Goal: Information Seeking & Learning: Find specific fact

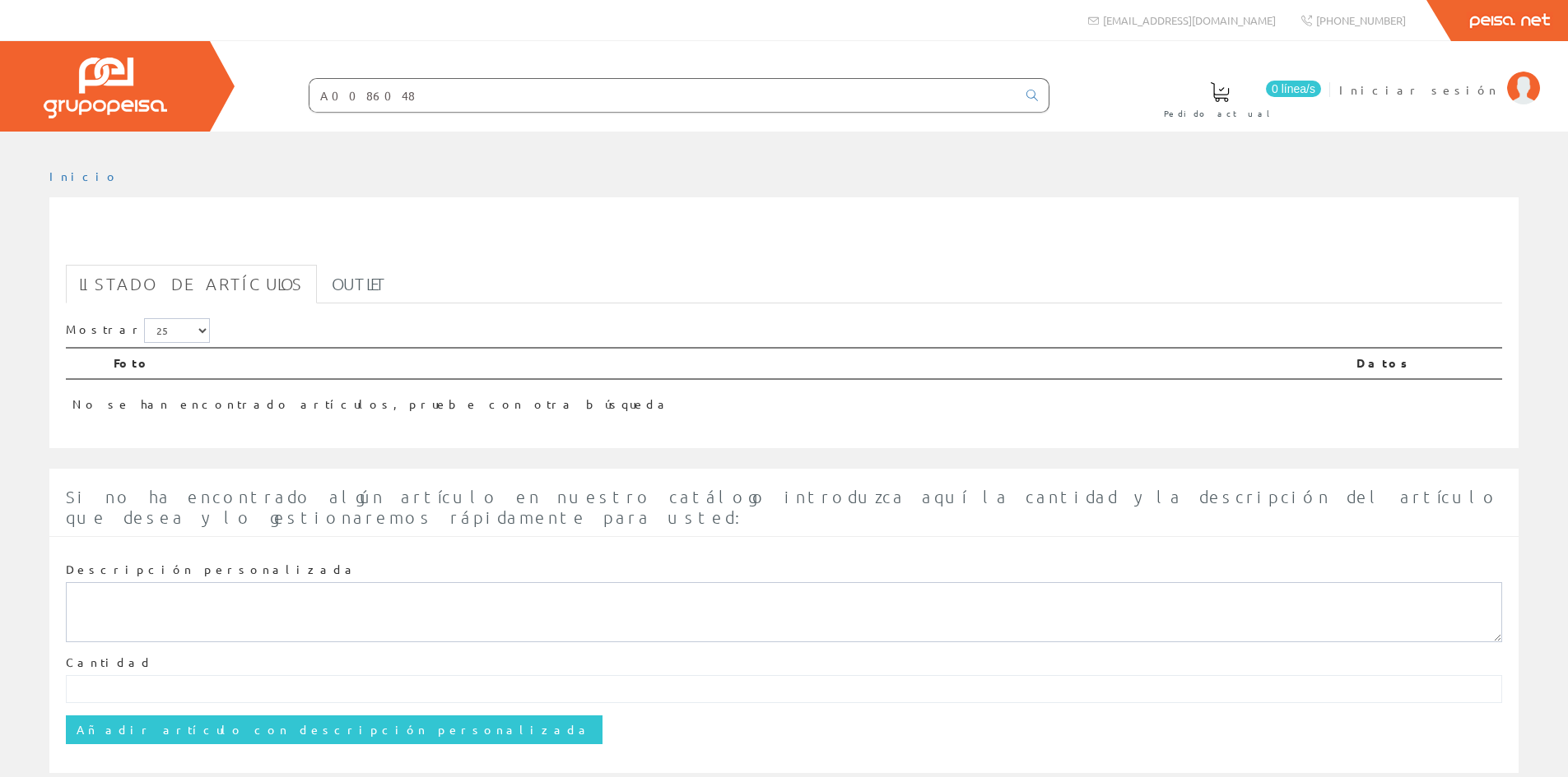
drag, startPoint x: 445, startPoint y: 88, endPoint x: 183, endPoint y: 77, distance: 262.2
click at [192, 78] on div "0 línea/s Pedido actual Iniciar sesión" at bounding box center [784, 86] width 1568 height 91
paste input "INT, DC C20 DC 500V 6KA"
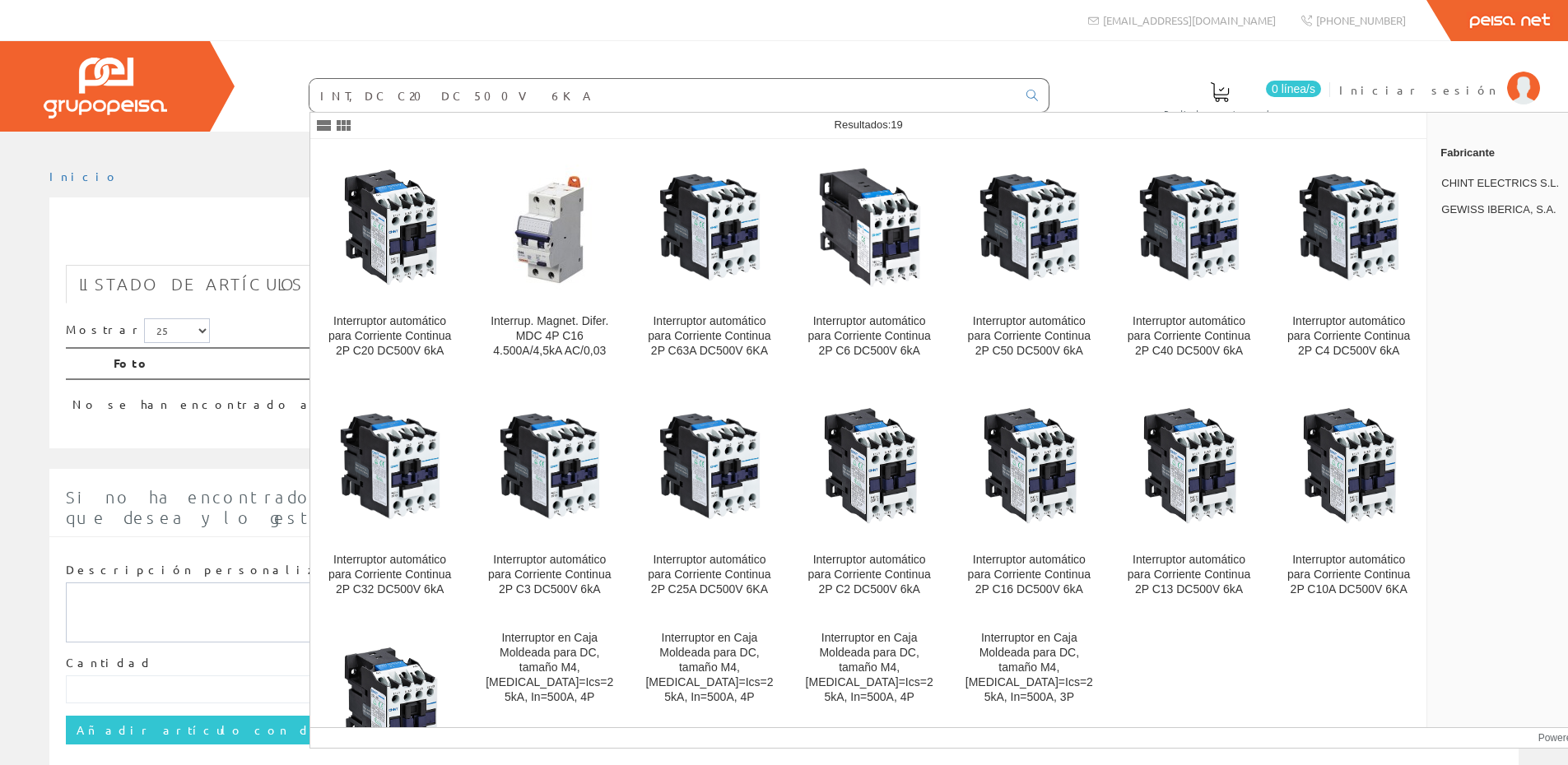
type input "INT, DC C20 DC 500V 6KA"
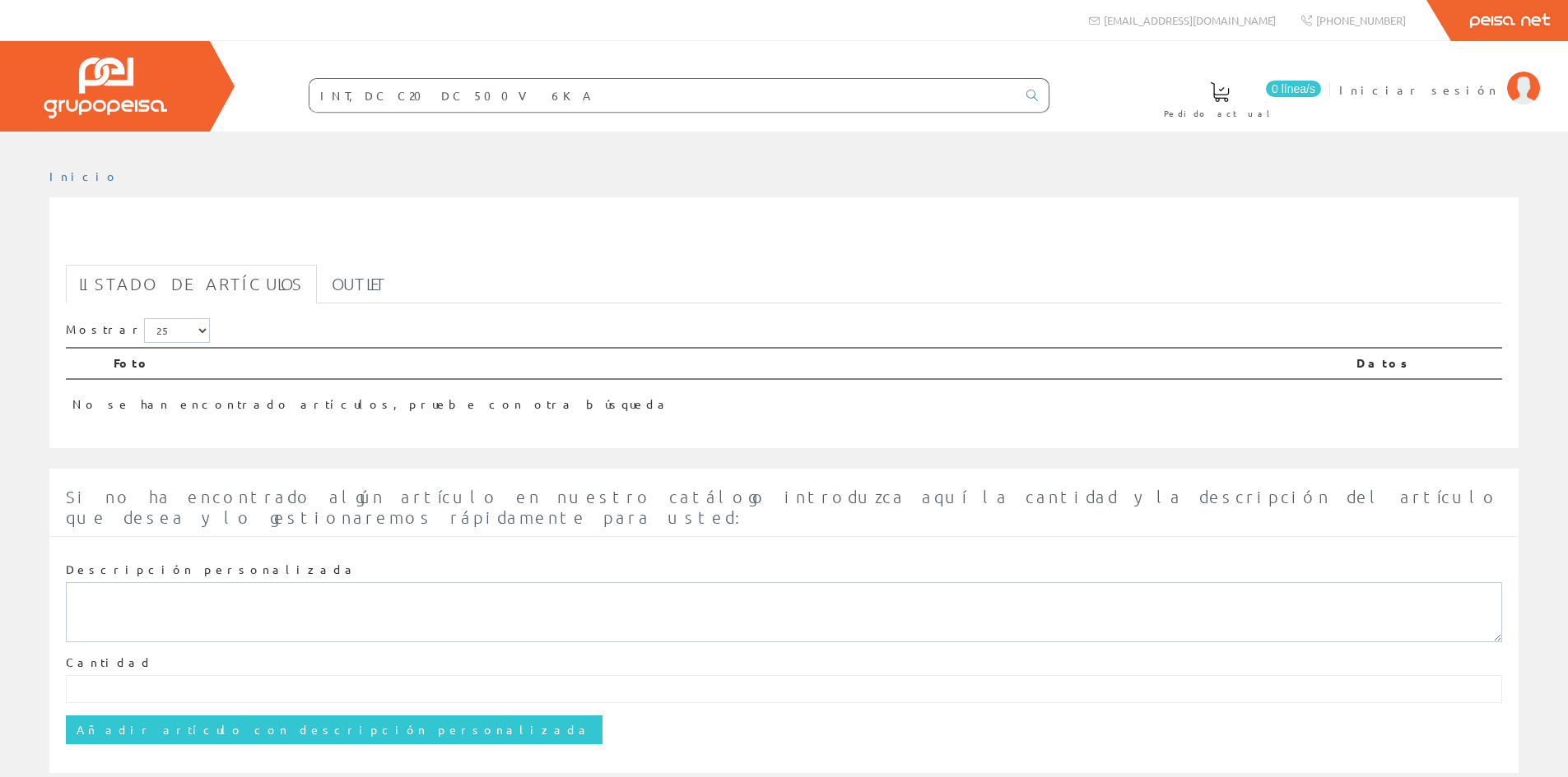
drag, startPoint x: 539, startPoint y: 97, endPoint x: 0, endPoint y: 68, distance: 539.8
click at [3, 68] on div "0 línea/s Pedido actual Iniciar sesión" at bounding box center [784, 86] width 1568 height 91
paste input "A0086048"
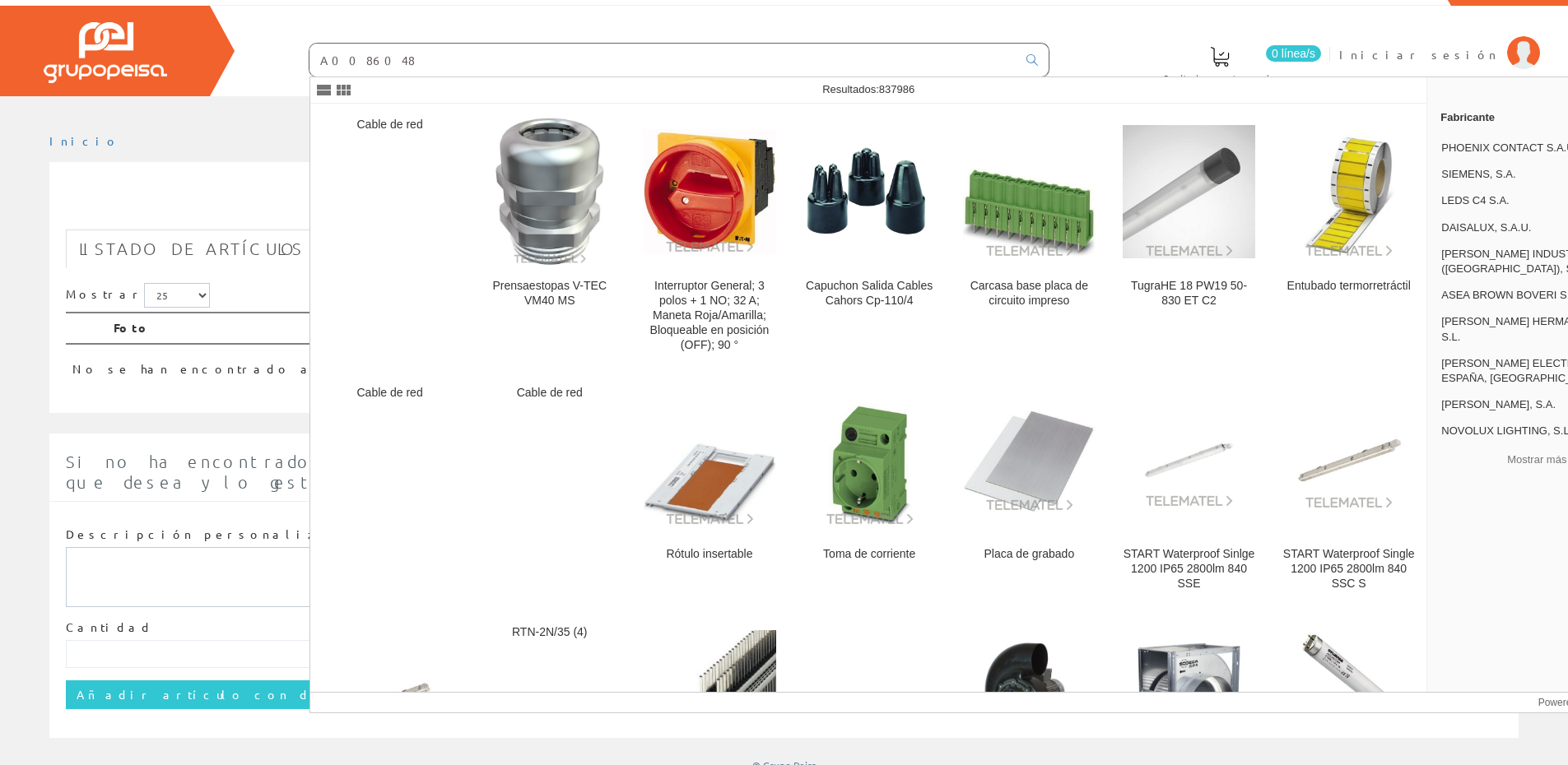
type input "A0086048"
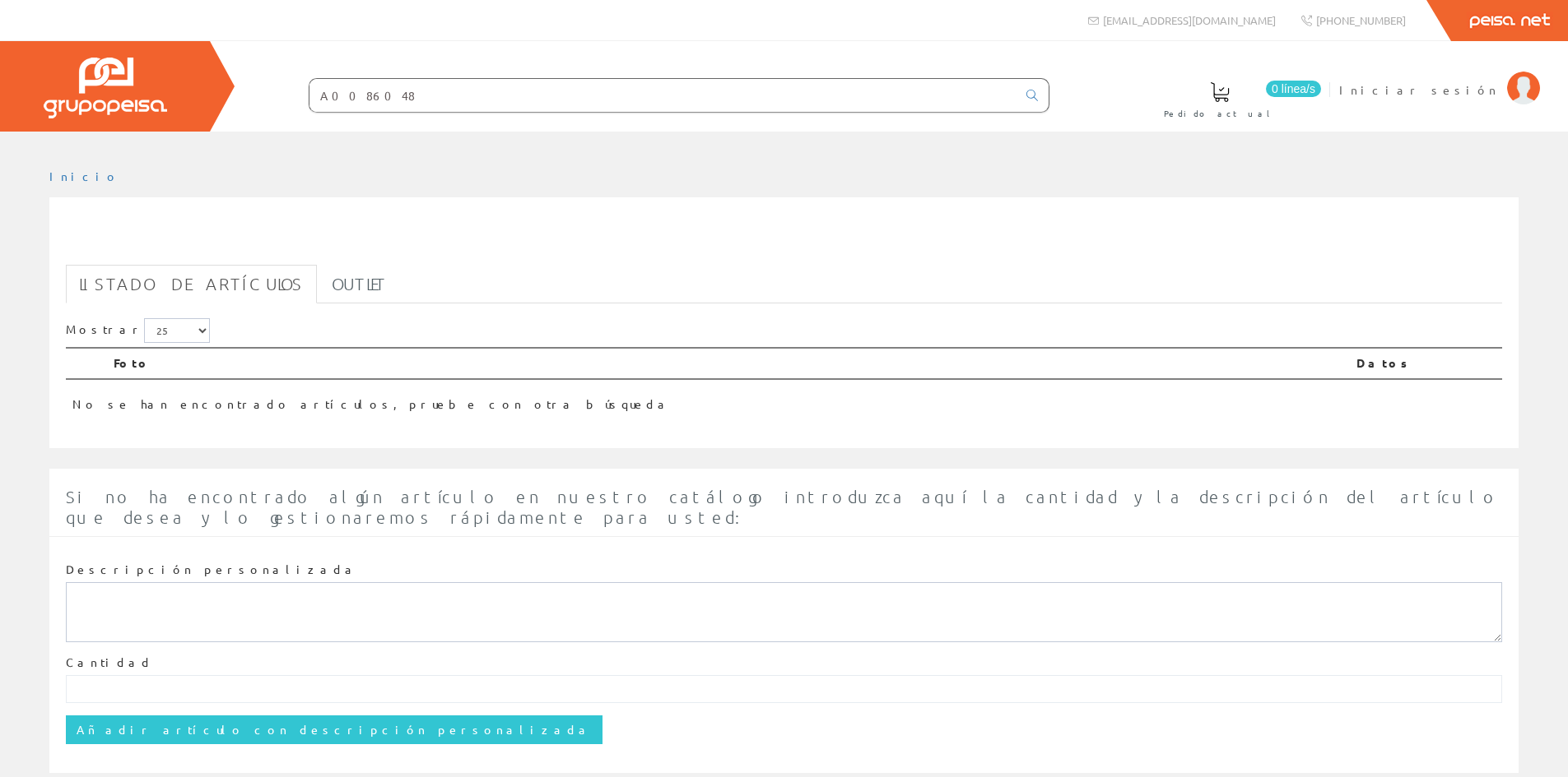
drag, startPoint x: 443, startPoint y: 97, endPoint x: 113, endPoint y: 61, distance: 332.0
click at [111, 62] on div "0 línea/s Pedido actual Iniciar sesión" at bounding box center [784, 86] width 1568 height 91
paste input "INT, DC C20 DC 500V 6KA"
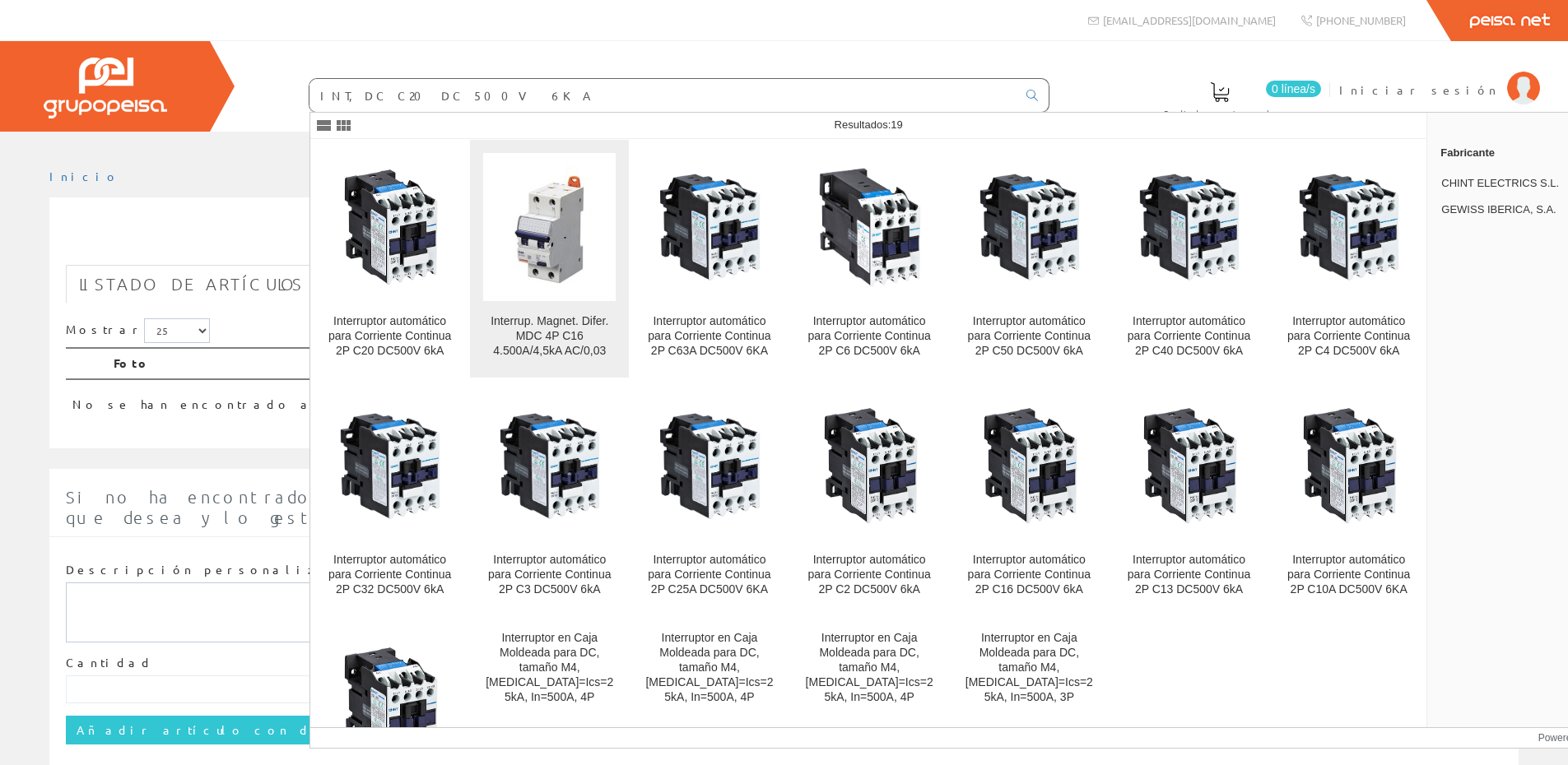
type input "INT, DC C20 DC 500V 6KA"
click at [564, 243] on img at bounding box center [550, 227] width 100 height 125
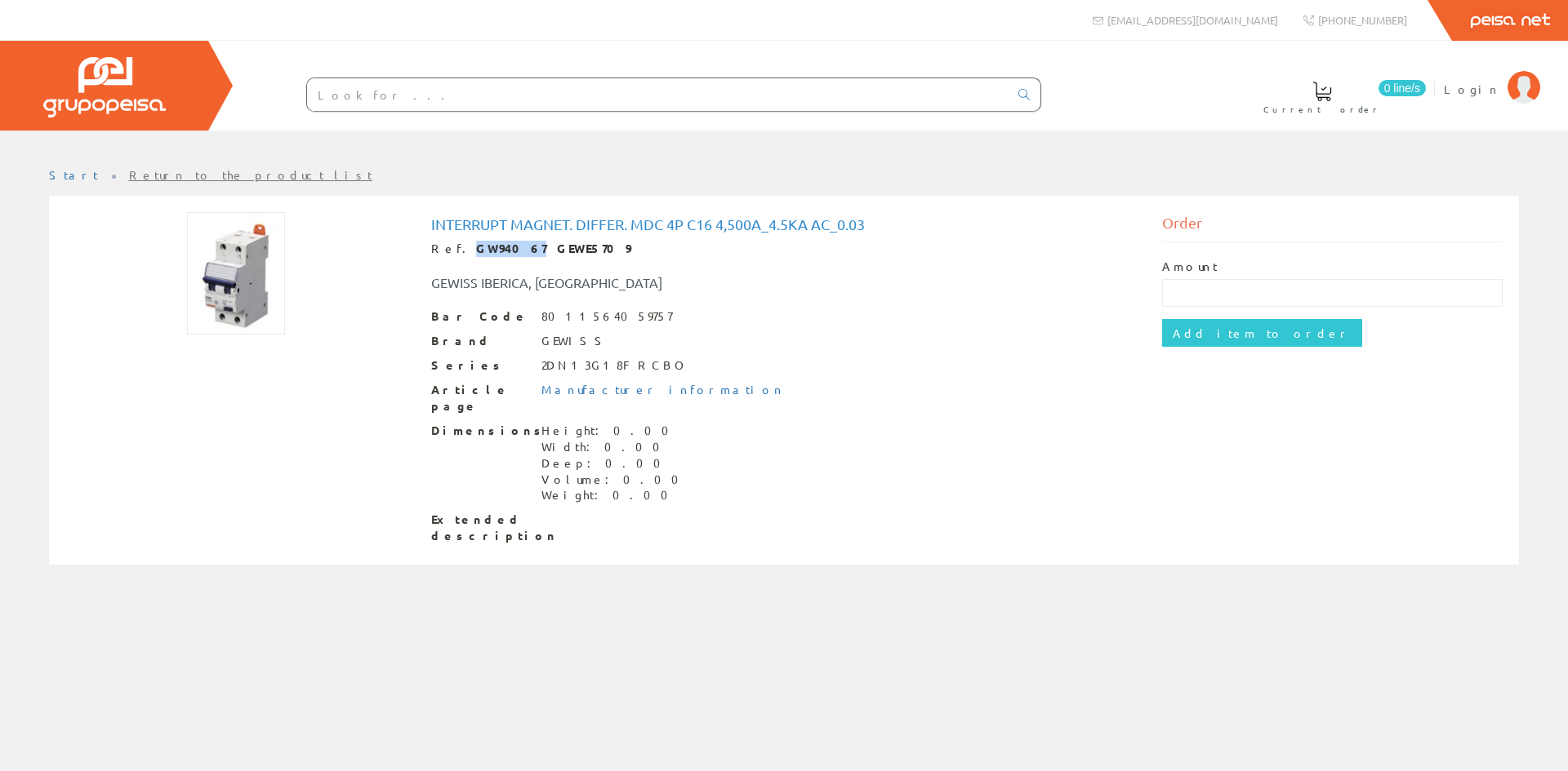
drag, startPoint x: 503, startPoint y: 247, endPoint x: 457, endPoint y: 247, distance: 46.0
click at [476, 247] on font "GW94067 GEWE5709" at bounding box center [554, 248] width 155 height 15
click at [532, 250] on font "GW94067 GEWE5709" at bounding box center [554, 248] width 155 height 15
drag, startPoint x: 571, startPoint y: 245, endPoint x: 554, endPoint y: 242, distance: 17.3
click at [513, 248] on div "Ref. GW94067 GEWE5709" at bounding box center [784, 249] width 706 height 17
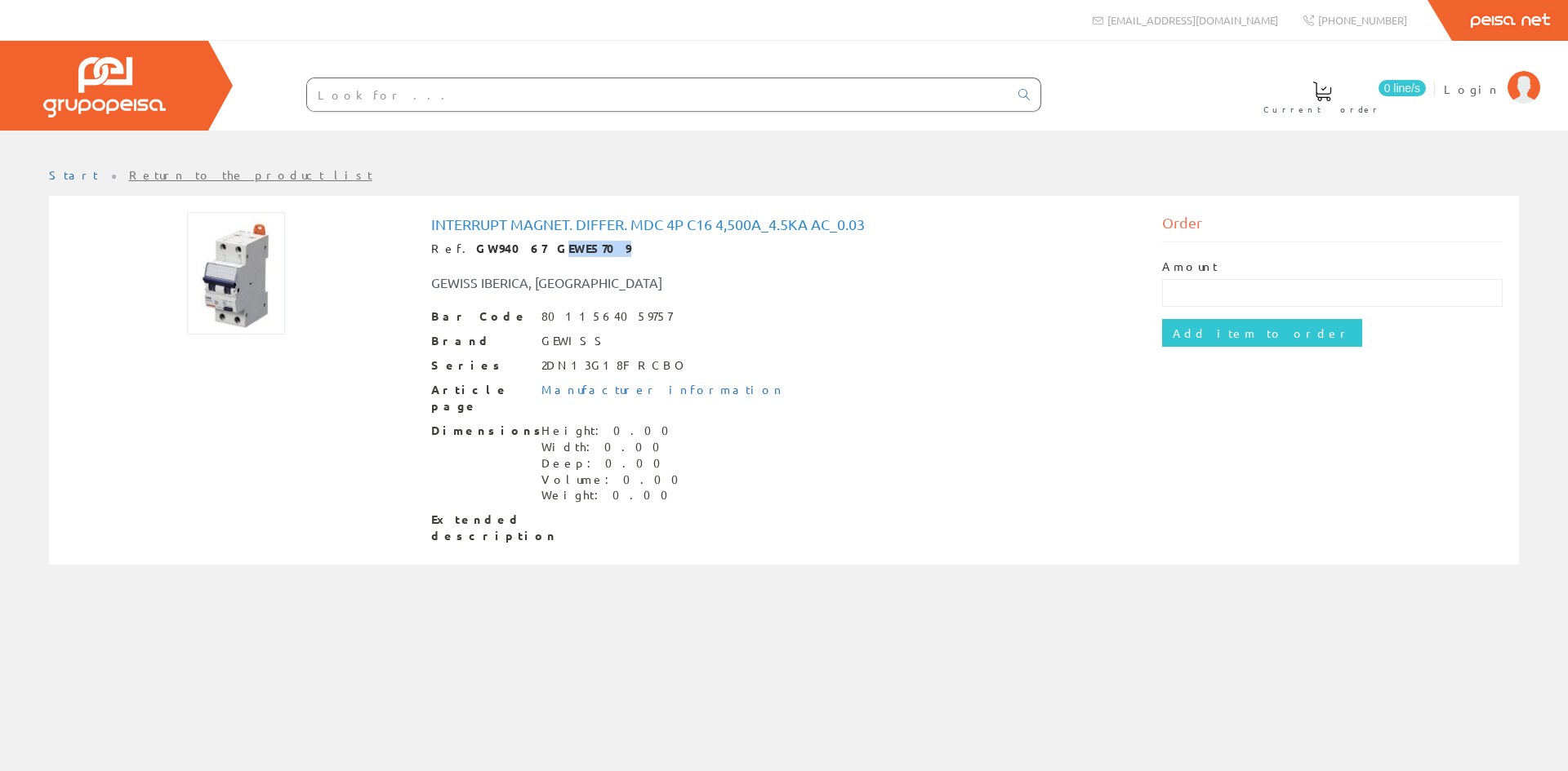
click at [568, 250] on div "Ref. GW94067 GEWE5709" at bounding box center [784, 249] width 706 height 17
drag, startPoint x: 569, startPoint y: 249, endPoint x: 531, endPoint y: 247, distance: 38.1
click at [531, 247] on div "Ref. GW94067 GEWE5709" at bounding box center [784, 249] width 706 height 17
copy font "GEWE5709"
click at [576, 248] on div "Ref. GW94067 GEWE5709" at bounding box center [784, 249] width 706 height 17
